Goal: Task Accomplishment & Management: Complete application form

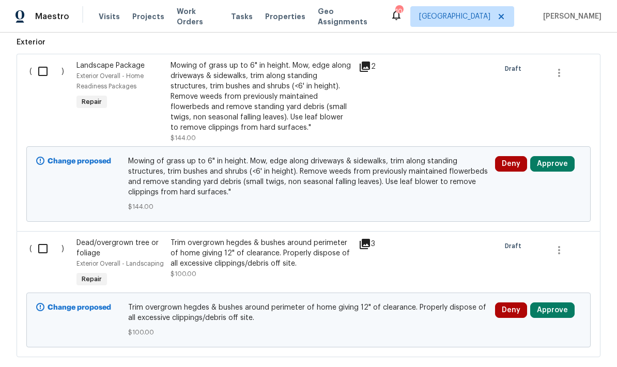
scroll to position [292, 0]
click at [42, 68] on input "checkbox" at bounding box center [46, 71] width 29 height 22
checkbox input "true"
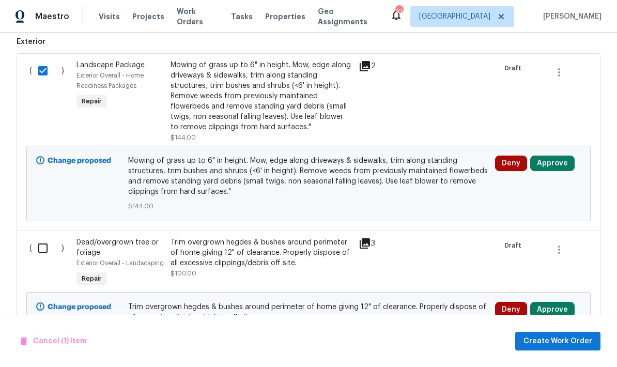
click at [43, 244] on input "checkbox" at bounding box center [46, 248] width 29 height 22
checkbox input "true"
click at [542, 334] on button "Create Work Order" at bounding box center [558, 341] width 85 height 19
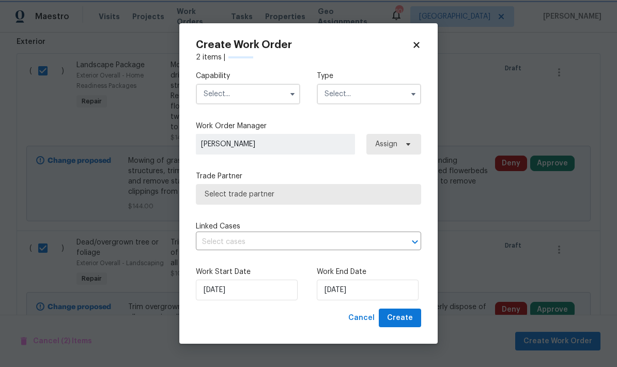
checkbox input "false"
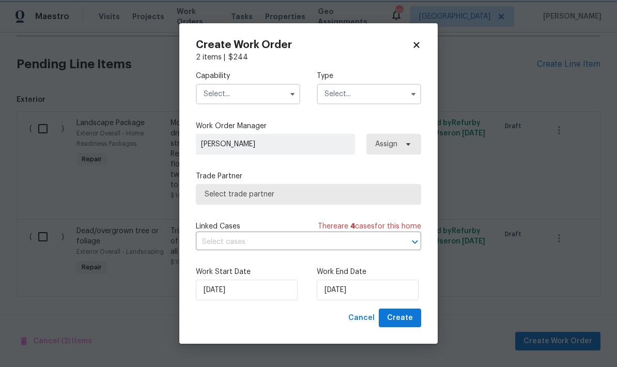
scroll to position [193, 0]
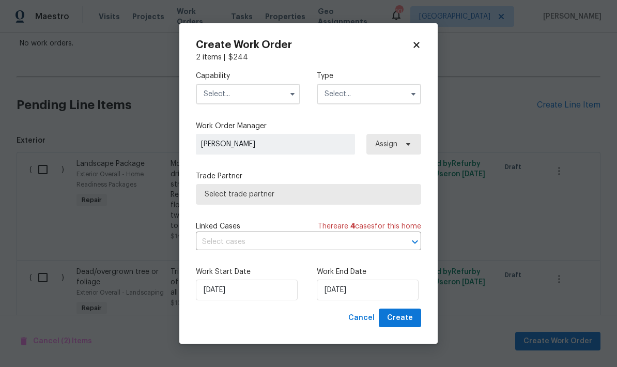
click at [225, 94] on input "text" at bounding box center [248, 94] width 104 height 21
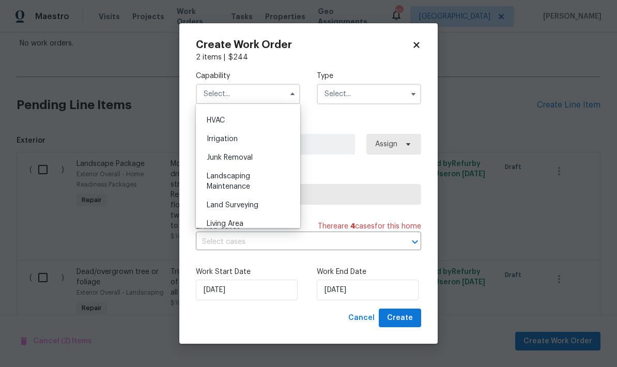
scroll to position [621, 0]
click at [218, 182] on span "Landscaping Maintenance" at bounding box center [228, 181] width 43 height 18
type input "Landscaping Maintenance"
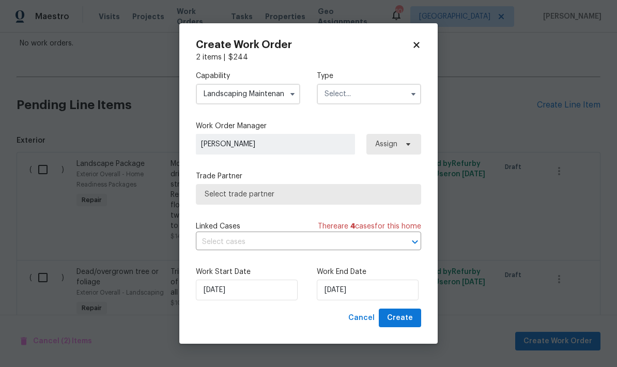
click at [341, 97] on input "text" at bounding box center [369, 94] width 104 height 21
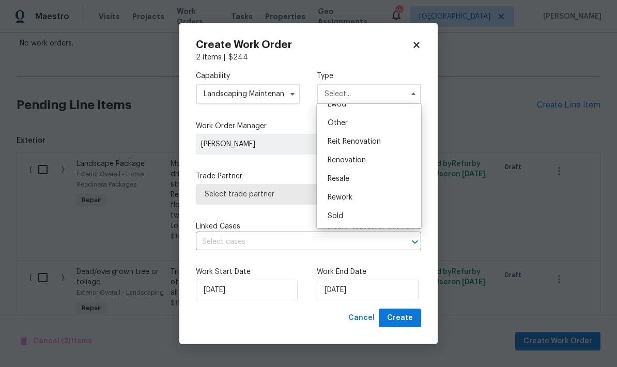
scroll to position [123, 0]
click at [336, 161] on span "Renovation" at bounding box center [347, 160] width 38 height 7
type input "Renovation"
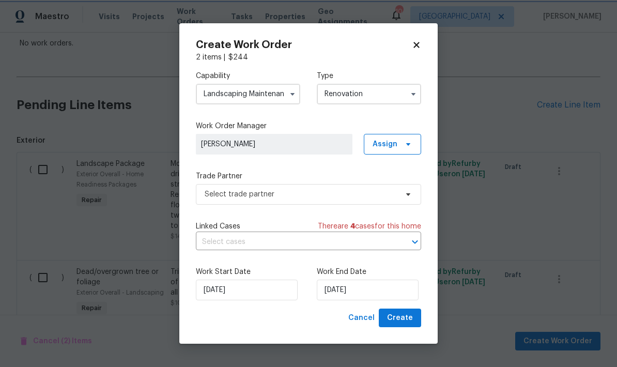
scroll to position [0, 0]
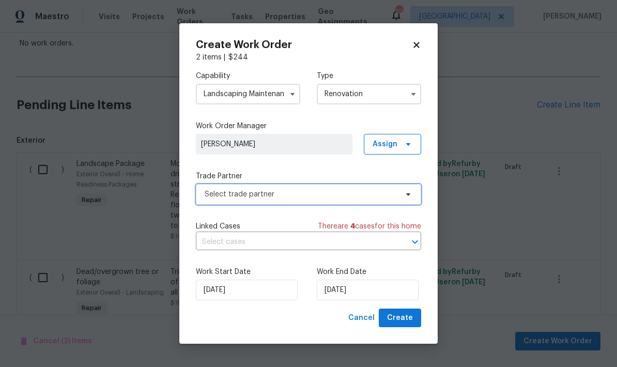
click at [221, 198] on span "Select trade partner" at bounding box center [301, 194] width 193 height 10
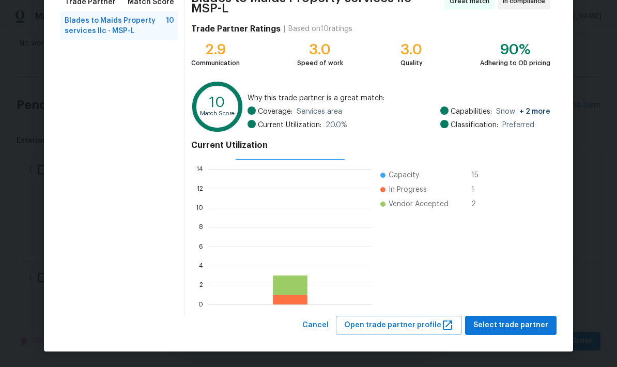
scroll to position [93, 0]
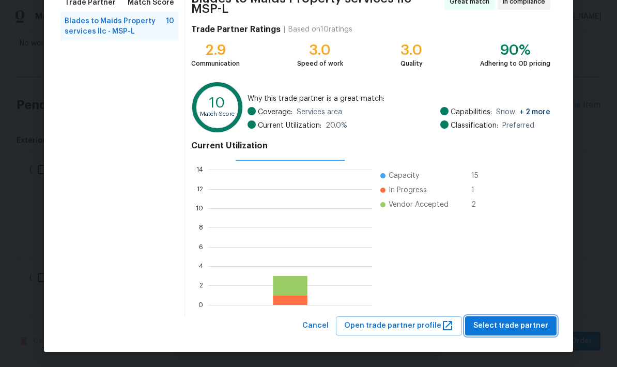
click at [508, 324] on span "Select trade partner" at bounding box center [511, 326] width 75 height 13
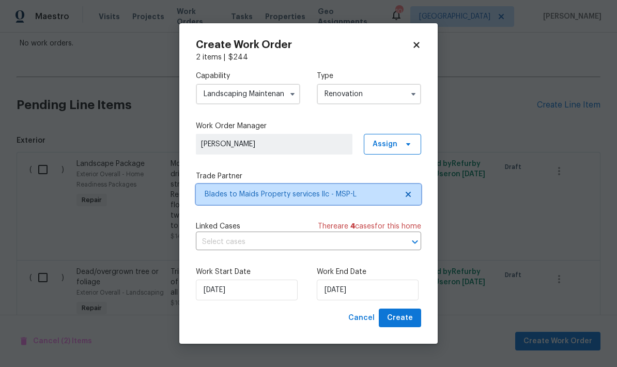
scroll to position [0, 0]
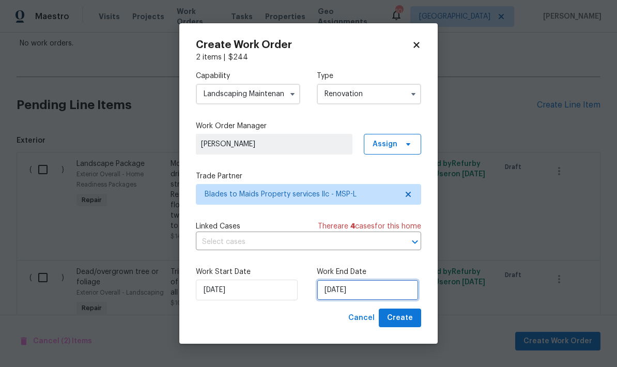
click at [379, 290] on input "[DATE]" at bounding box center [368, 290] width 102 height 21
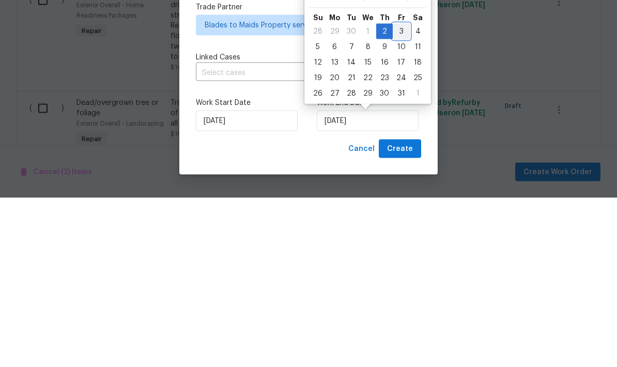
click at [403, 193] on div "3" at bounding box center [401, 200] width 17 height 14
type input "[DATE]"
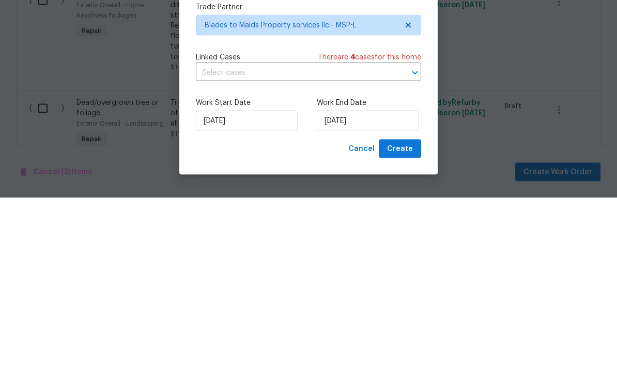
scroll to position [41, 0]
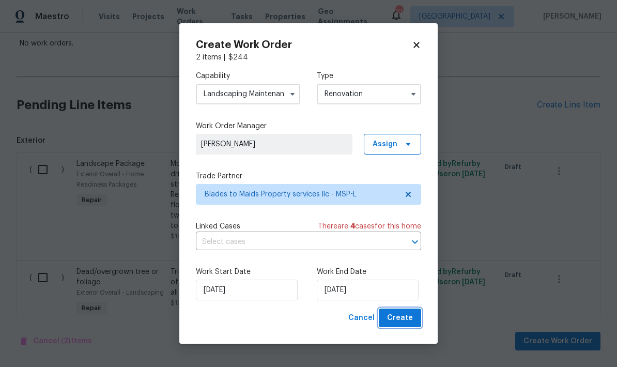
click at [401, 318] on span "Create" at bounding box center [400, 318] width 26 height 13
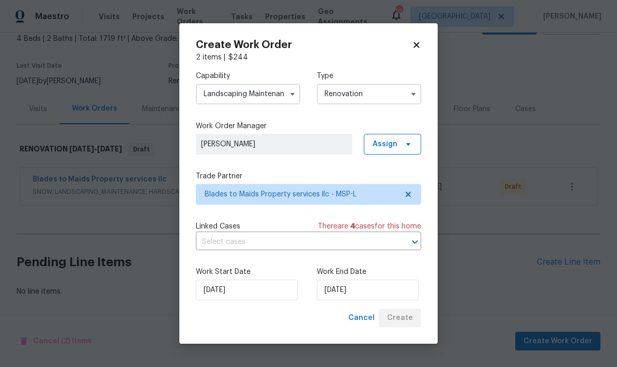
scroll to position [21, 0]
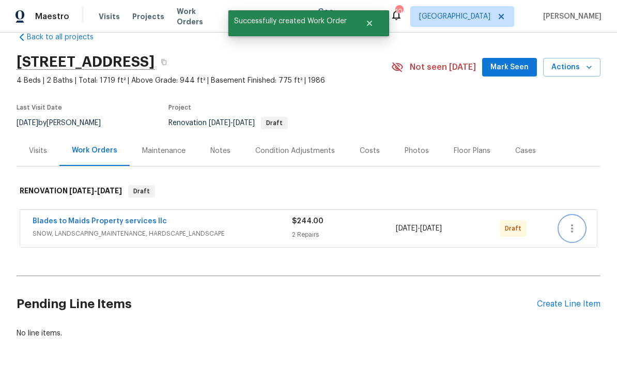
click at [571, 222] on icon "button" at bounding box center [572, 228] width 12 height 12
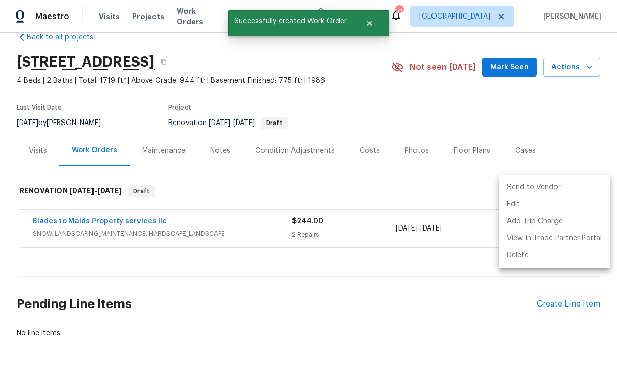
click at [519, 188] on li "Send to Vendor" at bounding box center [555, 187] width 112 height 17
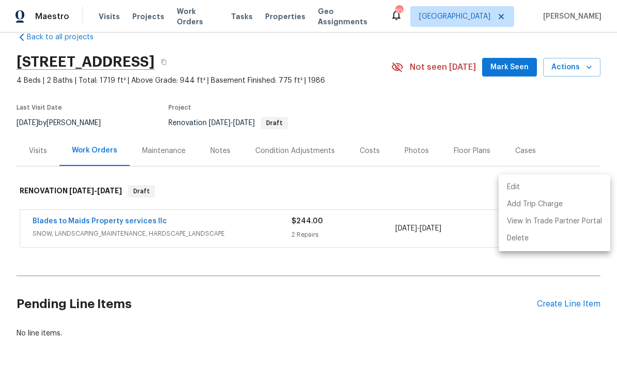
click at [570, 262] on div at bounding box center [308, 183] width 617 height 367
click at [577, 299] on div "Create Line Item" at bounding box center [569, 304] width 64 height 10
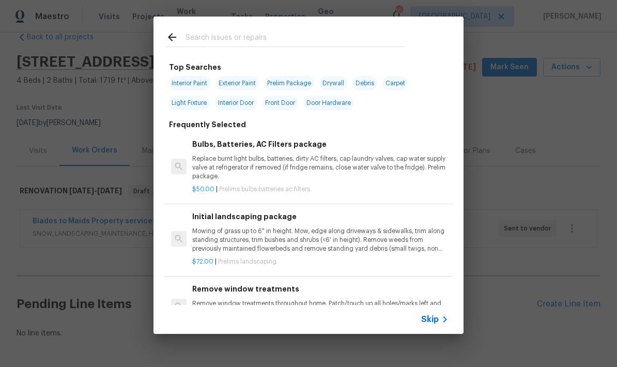
click at [193, 40] on input "text" at bounding box center [295, 39] width 219 height 16
type input "Demo"
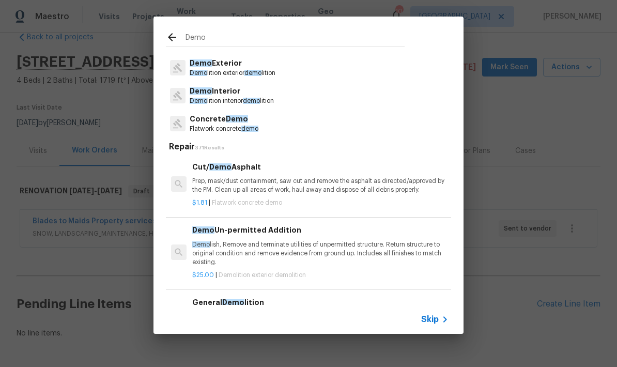
scroll to position [22, 0]
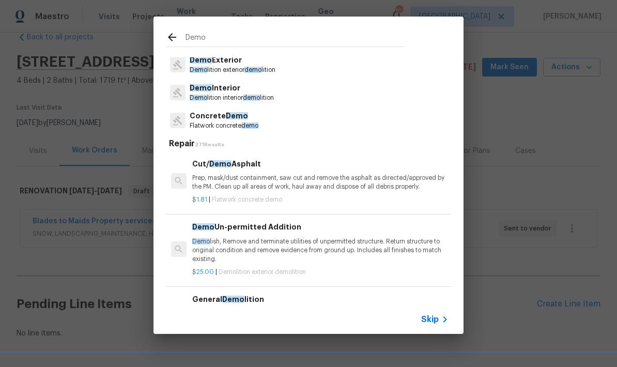
click at [208, 90] on span "Demo" at bounding box center [201, 87] width 22 height 7
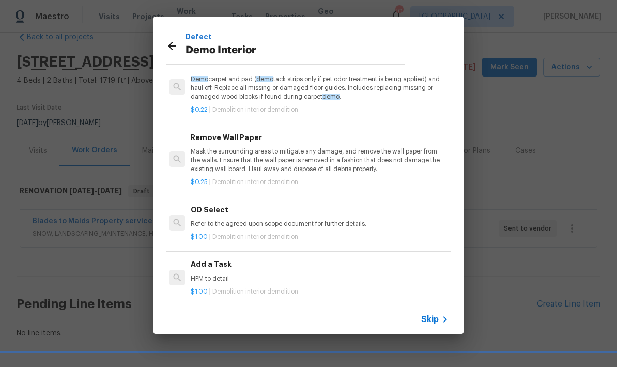
scroll to position [52, 0]
click at [207, 275] on p "HPM to detail" at bounding box center [319, 279] width 256 height 9
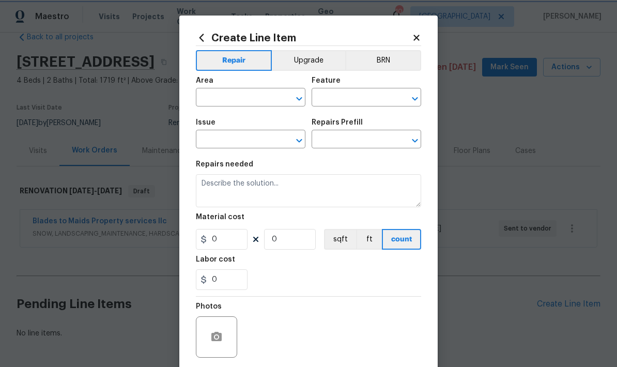
type input "Demolition"
type input "Demo Interior"
type input "Add a Task $1.00"
type textarea "HPM to detail"
type input "1"
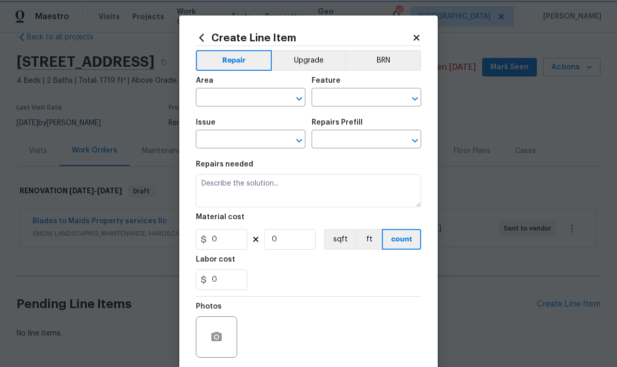
type input "1"
click at [218, 100] on input "text" at bounding box center [236, 98] width 81 height 16
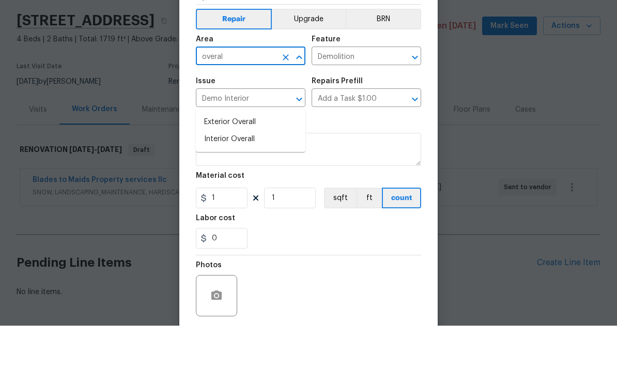
click at [218, 172] on li "Interior Overall" at bounding box center [251, 180] width 110 height 17
type input "Interior Overall"
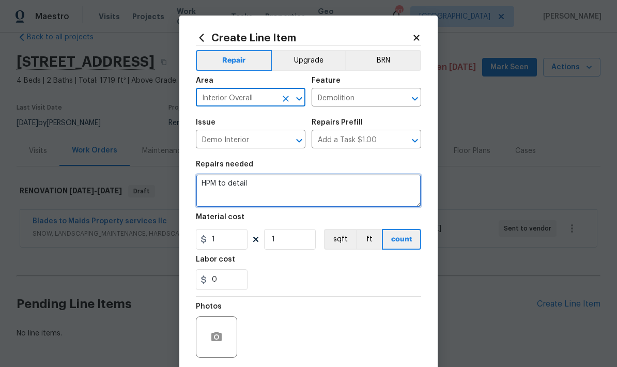
click at [248, 186] on textarea "HPM to detail" at bounding box center [308, 190] width 225 height 33
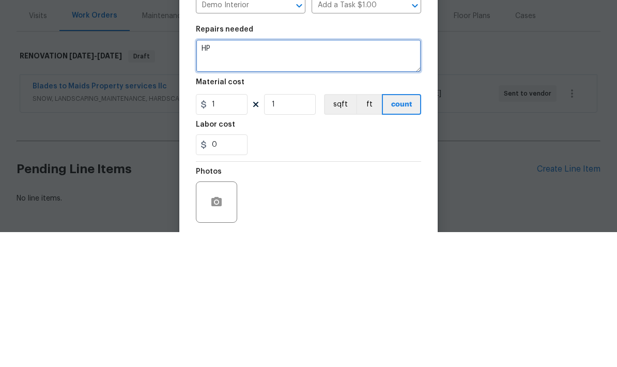
type textarea "H"
type textarea "All the window coverings, all non-secured shelving and miscellaneous contents i…"
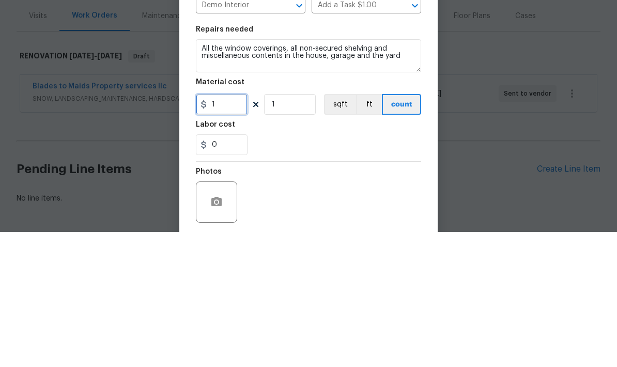
click at [223, 229] on input "1" at bounding box center [222, 239] width 52 height 21
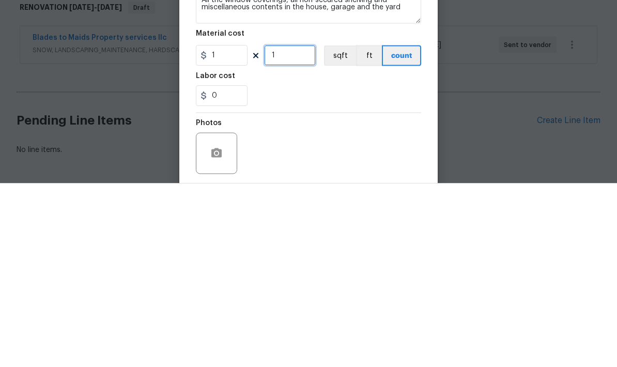
click at [293, 229] on input "1" at bounding box center [290, 239] width 52 height 21
type input "250"
click at [289, 269] on div "0" at bounding box center [308, 279] width 225 height 21
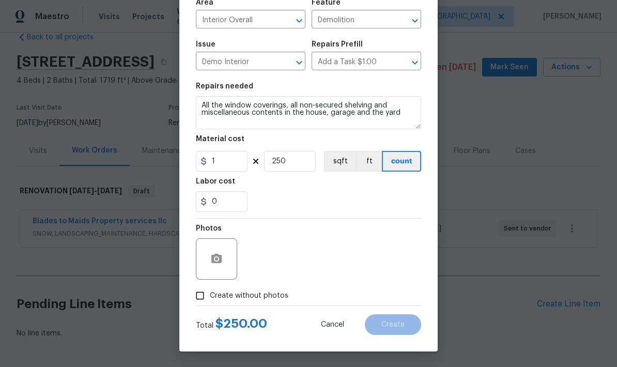
scroll to position [80, 0]
click at [208, 259] on button "button" at bounding box center [216, 259] width 25 height 25
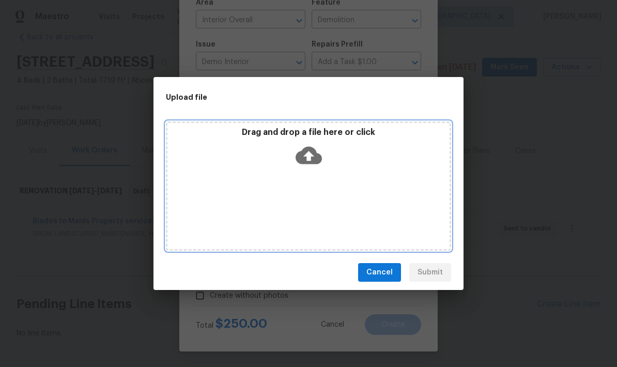
click at [297, 193] on div "Drag and drop a file here or click" at bounding box center [308, 186] width 285 height 129
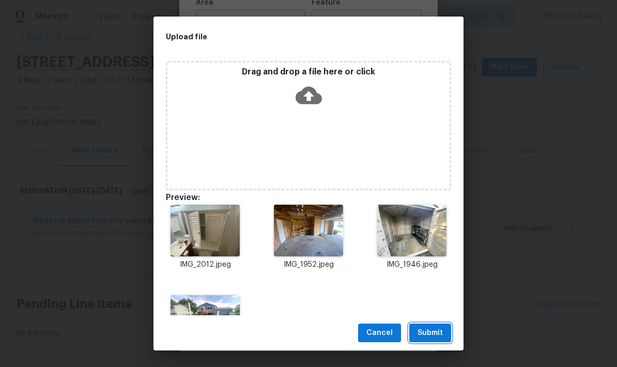
click at [427, 334] on span "Submit" at bounding box center [430, 333] width 25 height 13
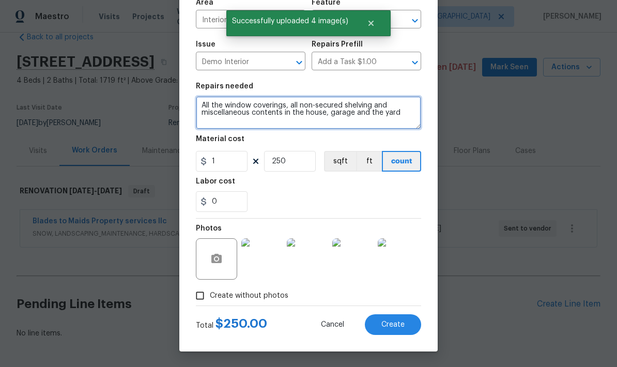
click at [404, 115] on textarea "All the window coverings, all non-secured shelving and miscellaneous contents i…" at bounding box center [308, 112] width 225 height 33
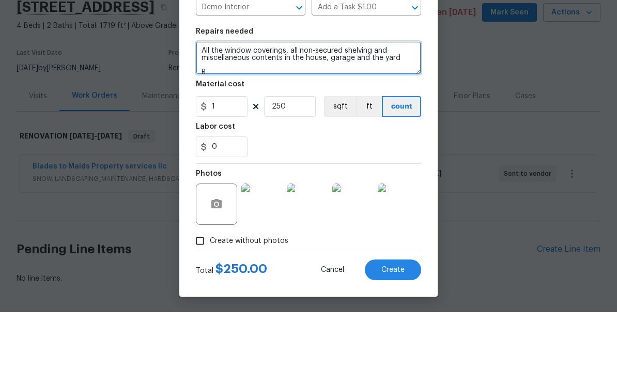
scroll to position [2, 0]
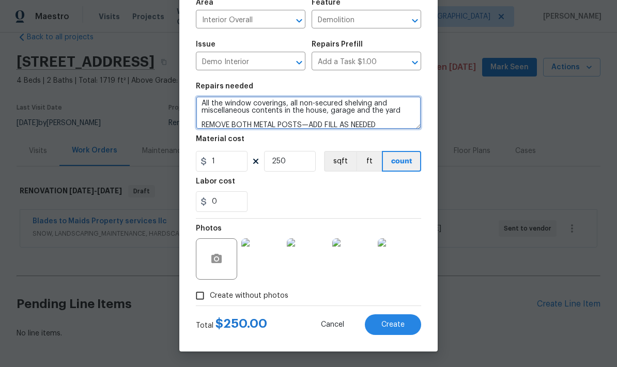
click at [300, 126] on textarea "All the window coverings, all non-secured shelving and miscellaneous contents i…" at bounding box center [308, 112] width 225 height 33
type textarea "All the window coverings, all non-secured shelving and miscellaneous contents i…"
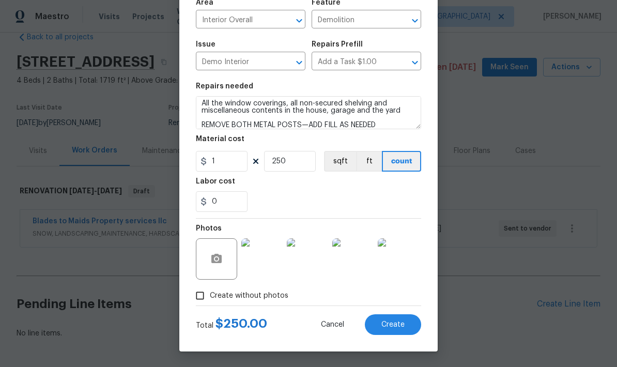
click at [388, 324] on span "Create" at bounding box center [393, 325] width 23 height 8
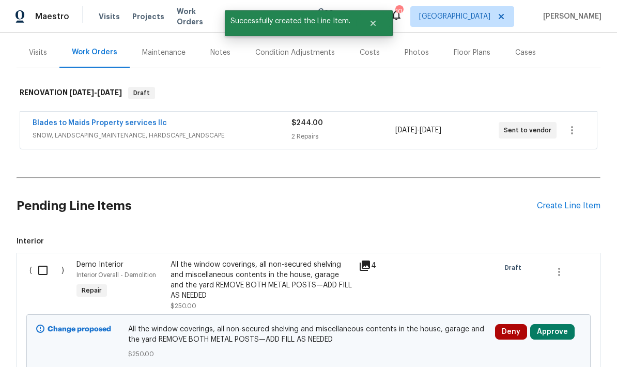
scroll to position [121, 0]
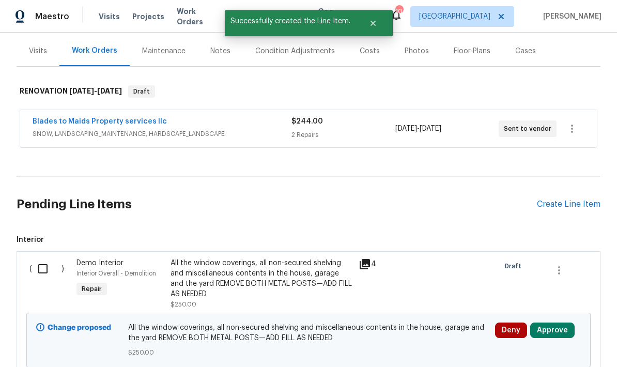
click at [558, 200] on div "Create Line Item" at bounding box center [569, 205] width 64 height 10
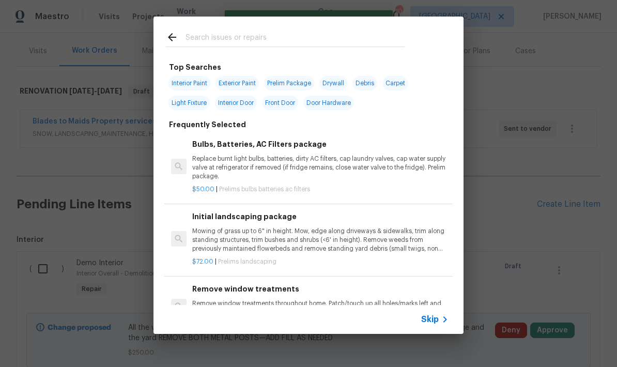
click at [199, 36] on input "text" at bounding box center [295, 39] width 219 height 16
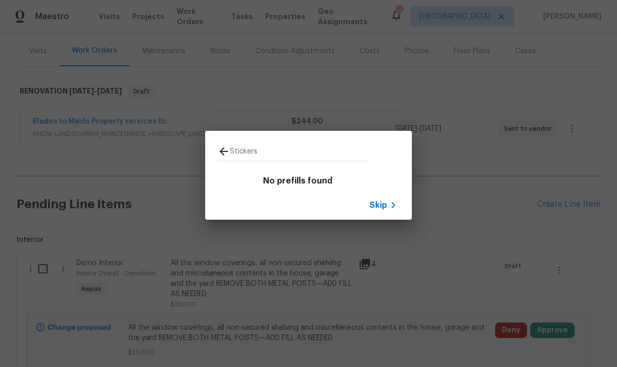
click at [265, 153] on input "Stickers" at bounding box center [299, 153] width 139 height 16
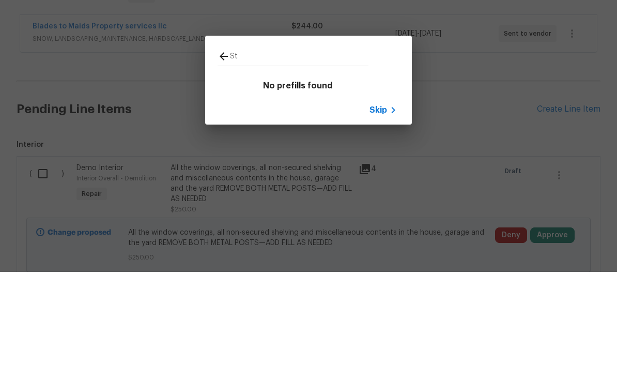
type input "S"
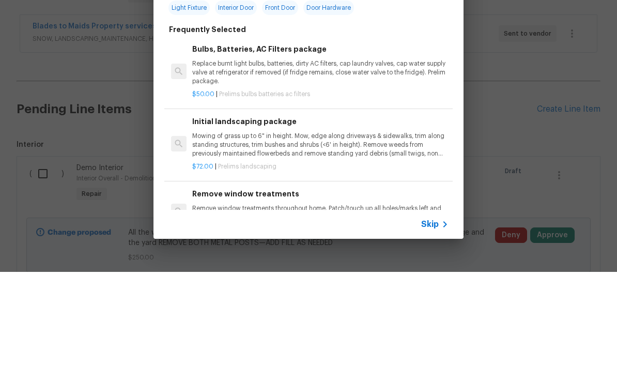
type input "Drywall"
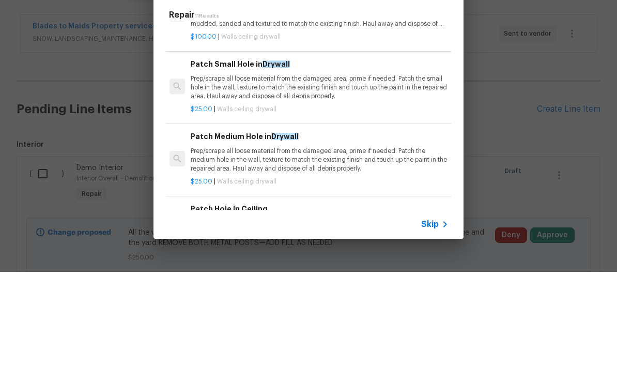
scroll to position [43, 2]
click at [221, 169] on p "Prep/scrape all loose material from the damaged area; prime if needed. Patch th…" at bounding box center [319, 182] width 256 height 26
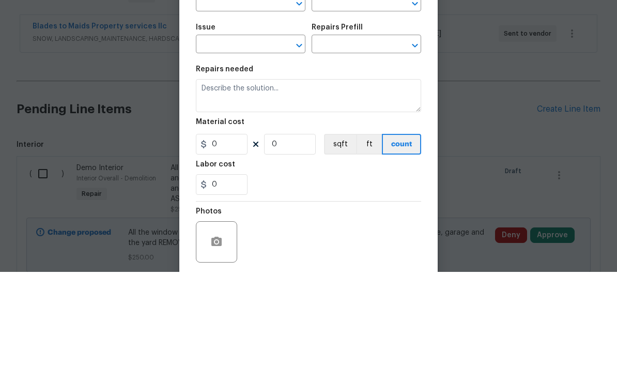
type input "Walls and Ceiling"
type input "Drywall"
type textarea "Prep/scrape all loose material from the damaged area; prime if needed. Patch th…"
type input "1"
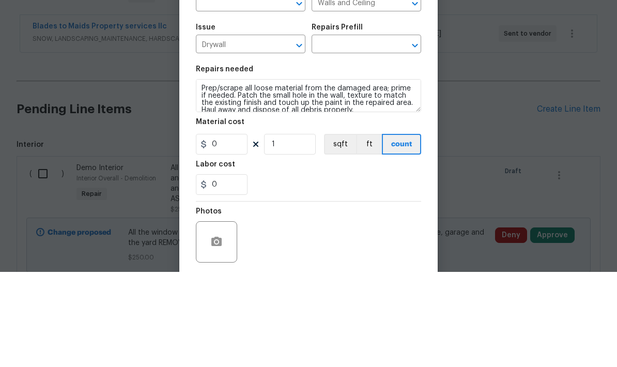
type input "Patch Small Hole in Drywall $25.00"
type input "25"
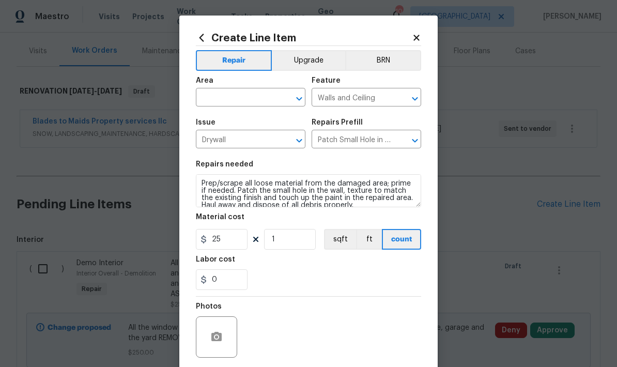
click at [217, 98] on input "text" at bounding box center [236, 98] width 81 height 16
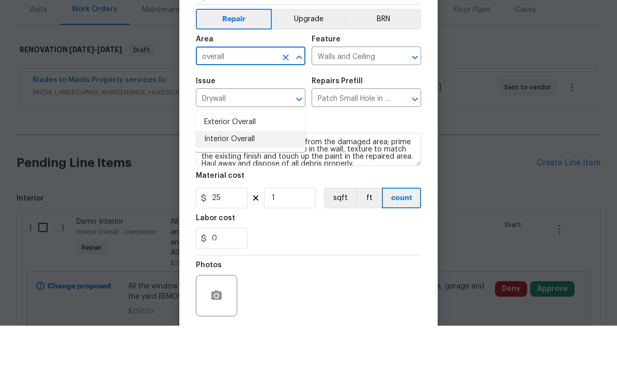
click at [212, 172] on li "Interior Overall" at bounding box center [251, 180] width 110 height 17
type input "Interior Overall"
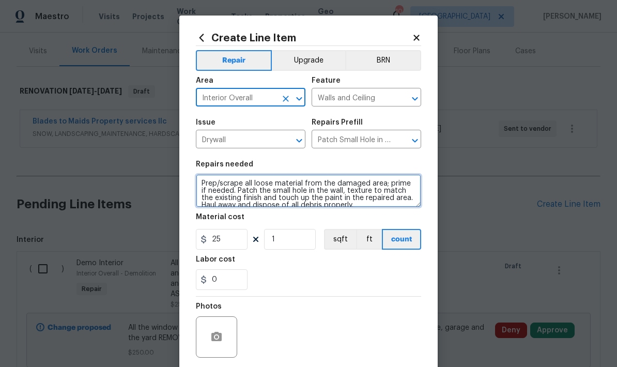
click at [201, 182] on textarea "Prep/scrape all loose material from the damaged area; prime if needed. Patch th…" at bounding box center [308, 190] width 225 height 33
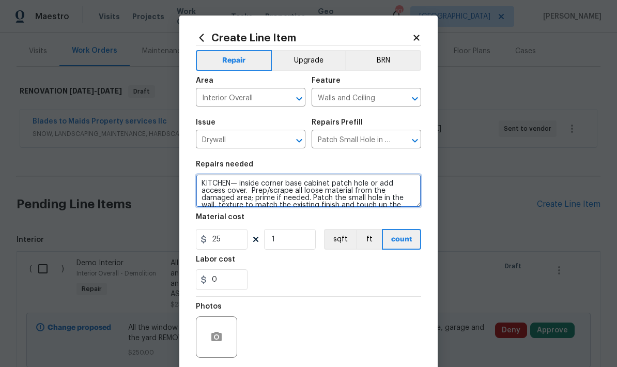
type textarea "KITCHEN— inside corner base cabinet patch hole or add access cover. Prep/scrape…"
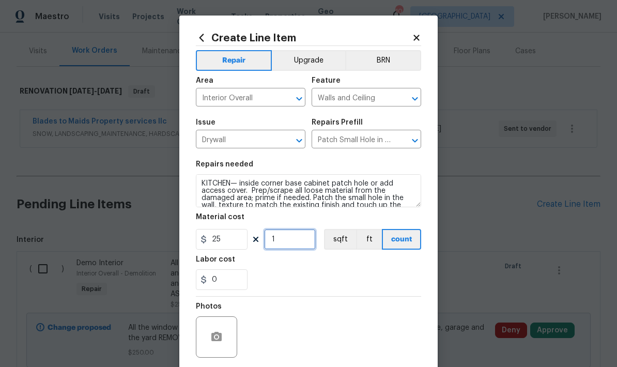
click at [285, 245] on input "1" at bounding box center [290, 239] width 52 height 21
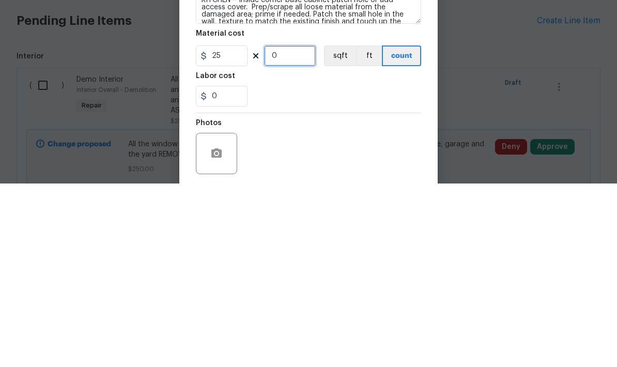
type input "3"
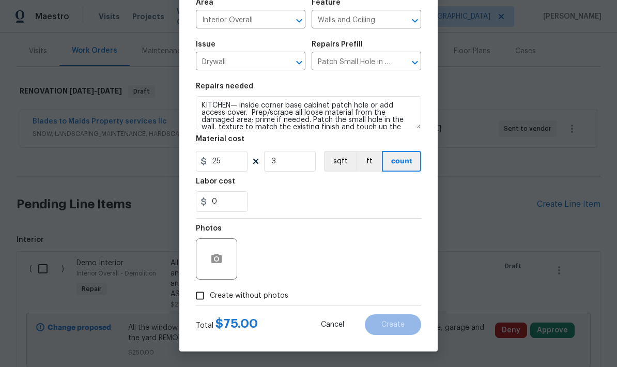
scroll to position [80, 0]
click at [211, 263] on icon "button" at bounding box center [216, 259] width 12 height 12
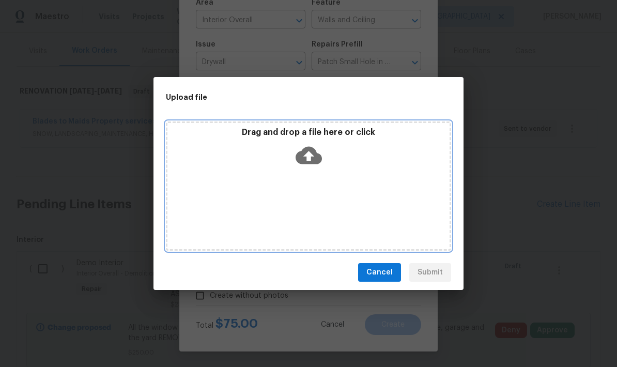
click at [337, 167] on div "Drag and drop a file here or click" at bounding box center [309, 149] width 282 height 44
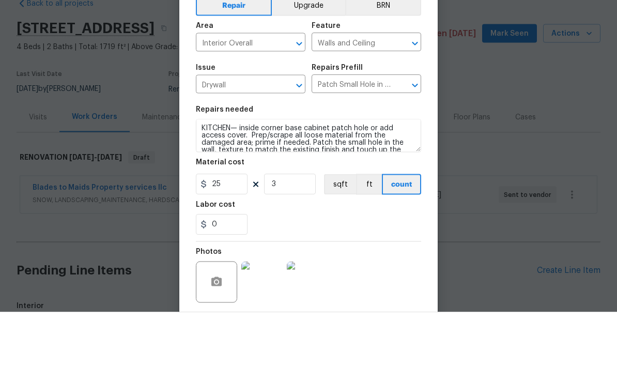
scroll to position [80, 0]
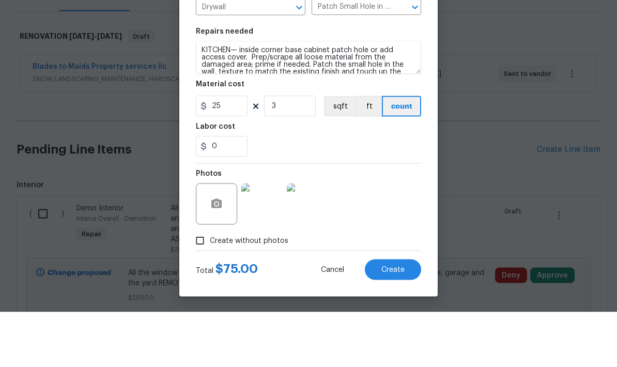
click at [242, 96] on textarea "KITCHEN— inside corner base cabinet patch hole or add access cover. Prep/scrape…" at bounding box center [308, 112] width 225 height 33
click at [246, 96] on textarea "KITCHEN— inside corner base cabinet patch hole or add access cover. Prep/scrape…" at bounding box center [308, 112] width 225 height 33
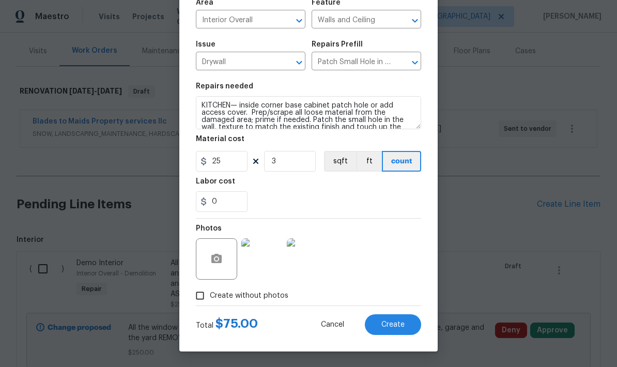
click at [395, 323] on span "Create" at bounding box center [393, 325] width 23 height 8
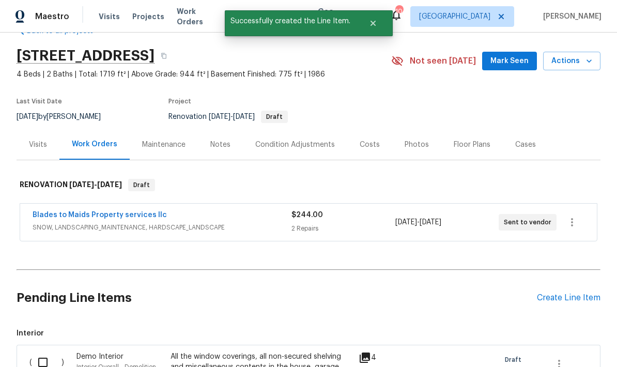
click at [577, 293] on div "Create Line Item" at bounding box center [569, 298] width 64 height 10
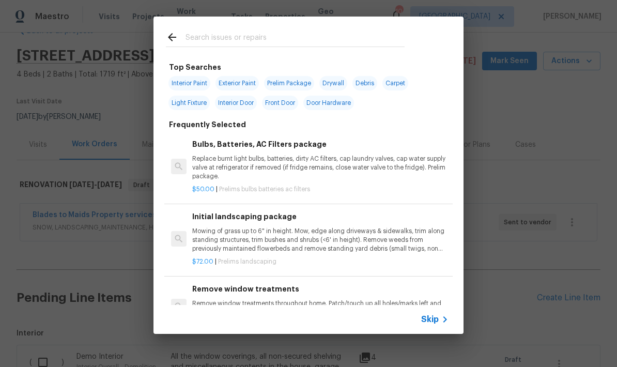
click at [191, 38] on input "text" at bounding box center [295, 39] width 219 height 16
type input "Wall"
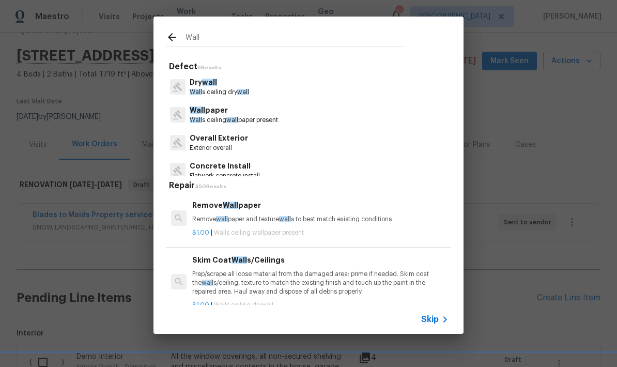
click at [195, 107] on span "Wall" at bounding box center [198, 110] width 16 height 7
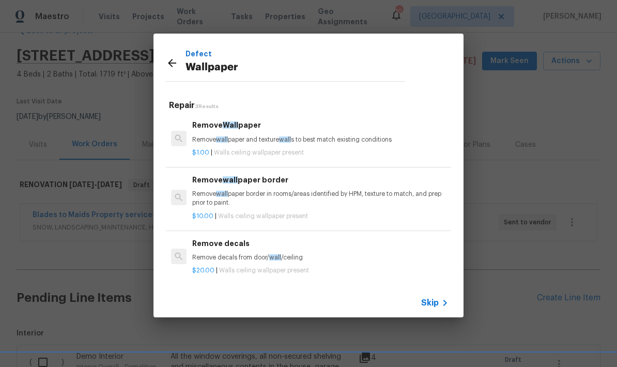
click at [210, 250] on div "Remove decals Remove decals from door/ wall /ceiling" at bounding box center [320, 250] width 256 height 25
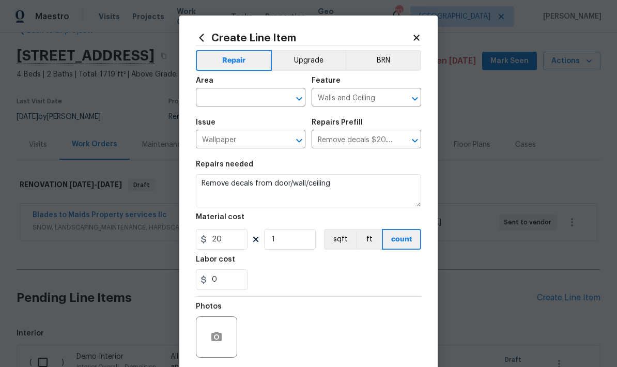
click at [223, 103] on input "text" at bounding box center [236, 98] width 81 height 16
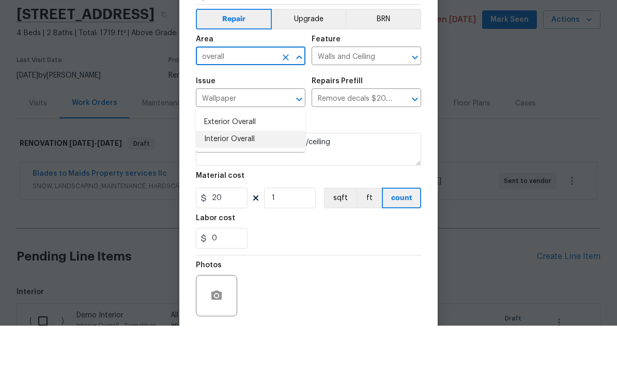
click at [216, 172] on li "Interior Overall" at bounding box center [251, 180] width 110 height 17
type input "Interior Overall"
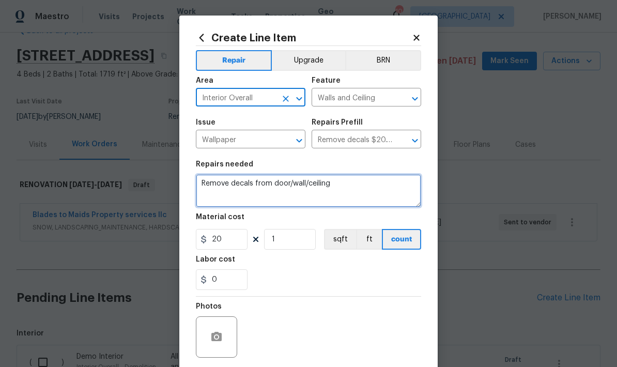
click at [337, 185] on textarea "Remove decals from door/wall/ceiling" at bounding box center [308, 190] width 225 height 33
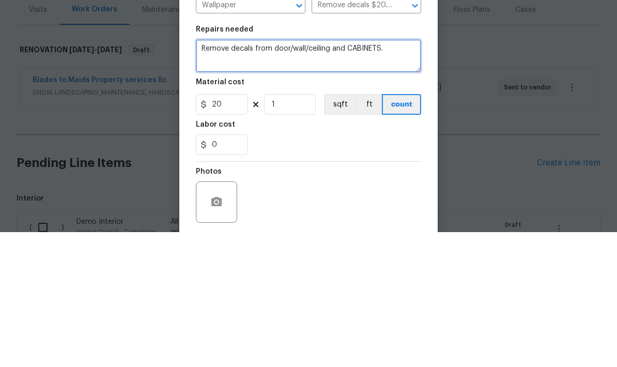
type textarea "Remove decals from door/wall/ceiling and CABINETS."
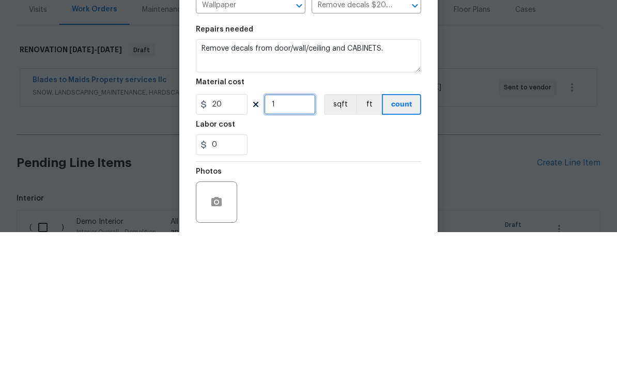
click at [288, 229] on input "1" at bounding box center [290, 239] width 52 height 21
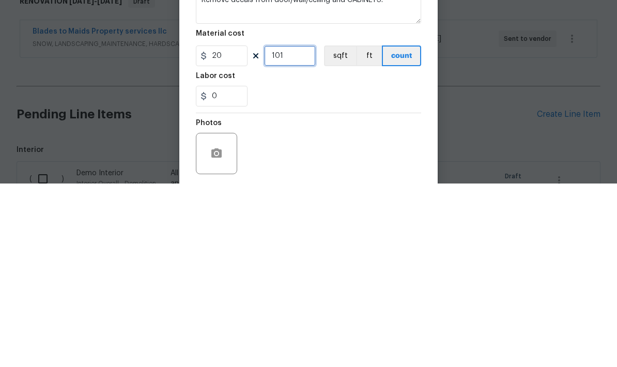
click at [296, 229] on input "101" at bounding box center [290, 239] width 52 height 21
click at [310, 269] on div "0" at bounding box center [308, 279] width 225 height 21
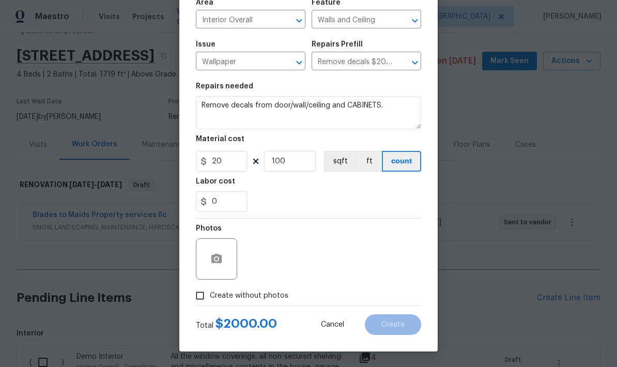
scroll to position [80, 0]
click at [288, 162] on input "100" at bounding box center [290, 161] width 52 height 21
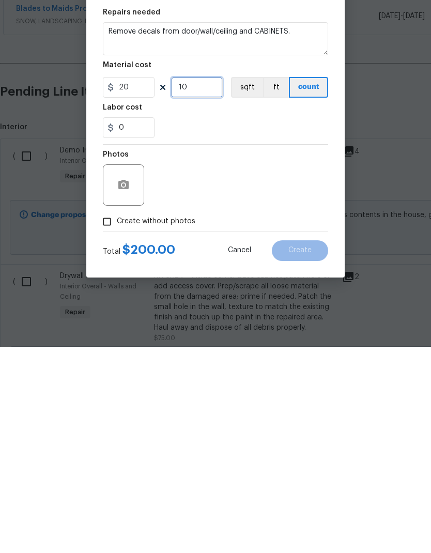
scroll to position [41, 0]
type input "10"
click at [122, 367] on icon "button" at bounding box center [123, 391] width 12 height 12
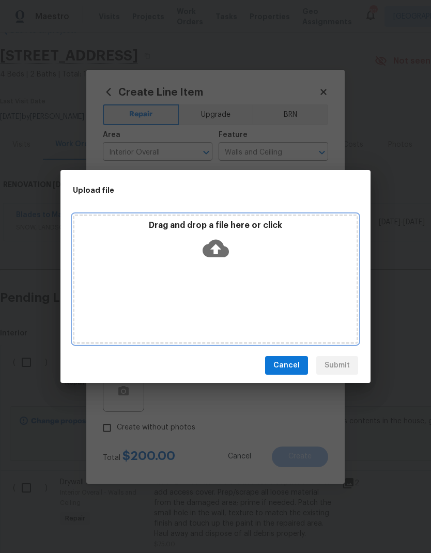
click at [208, 279] on div "Drag and drop a file here or click" at bounding box center [215, 279] width 285 height 129
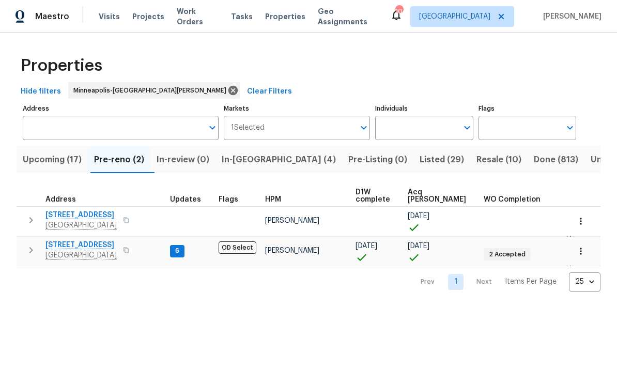
click at [69, 215] on span "[STREET_ADDRESS]" at bounding box center [81, 215] width 71 height 10
